Goal: Find specific page/section: Find specific page/section

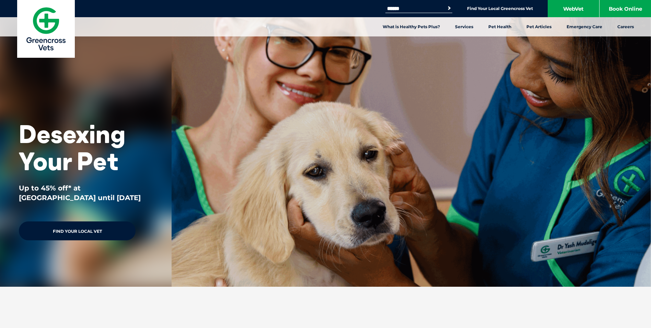
click at [107, 234] on link "Find Your Local Vet" at bounding box center [77, 230] width 117 height 19
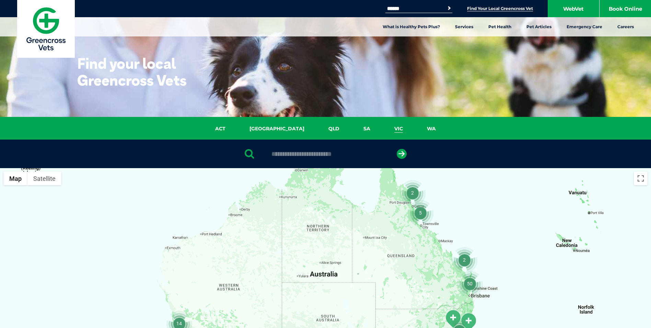
click at [382, 128] on link "VIC" at bounding box center [398, 129] width 33 height 8
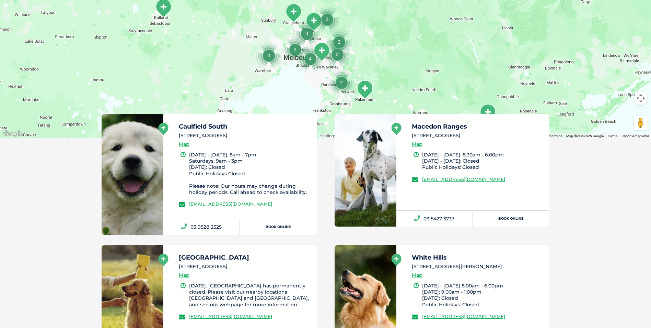
scroll to position [89, 0]
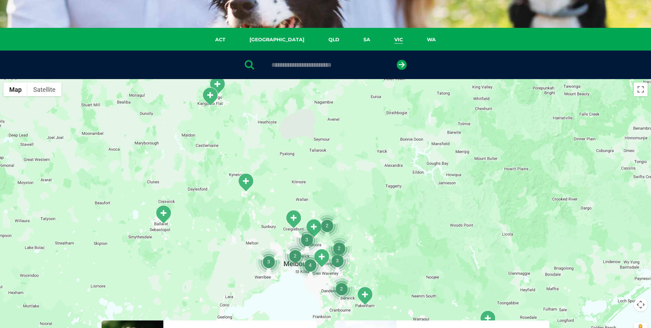
click at [288, 69] on div at bounding box center [325, 64] width 651 height 28
click at [289, 65] on input "text" at bounding box center [325, 64] width 115 height 7
type input "****"
click at [403, 66] on icon "submit" at bounding box center [402, 65] width 10 height 10
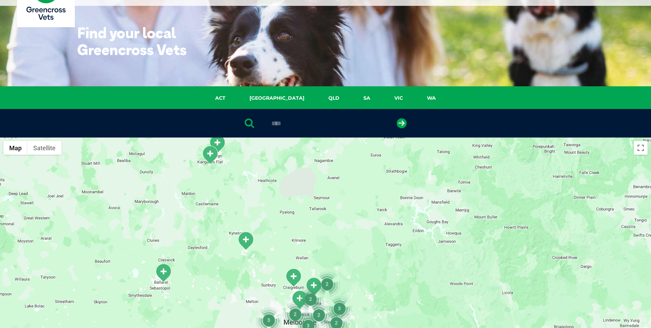
scroll to position [0, 0]
